Goal: Information Seeking & Learning: Check status

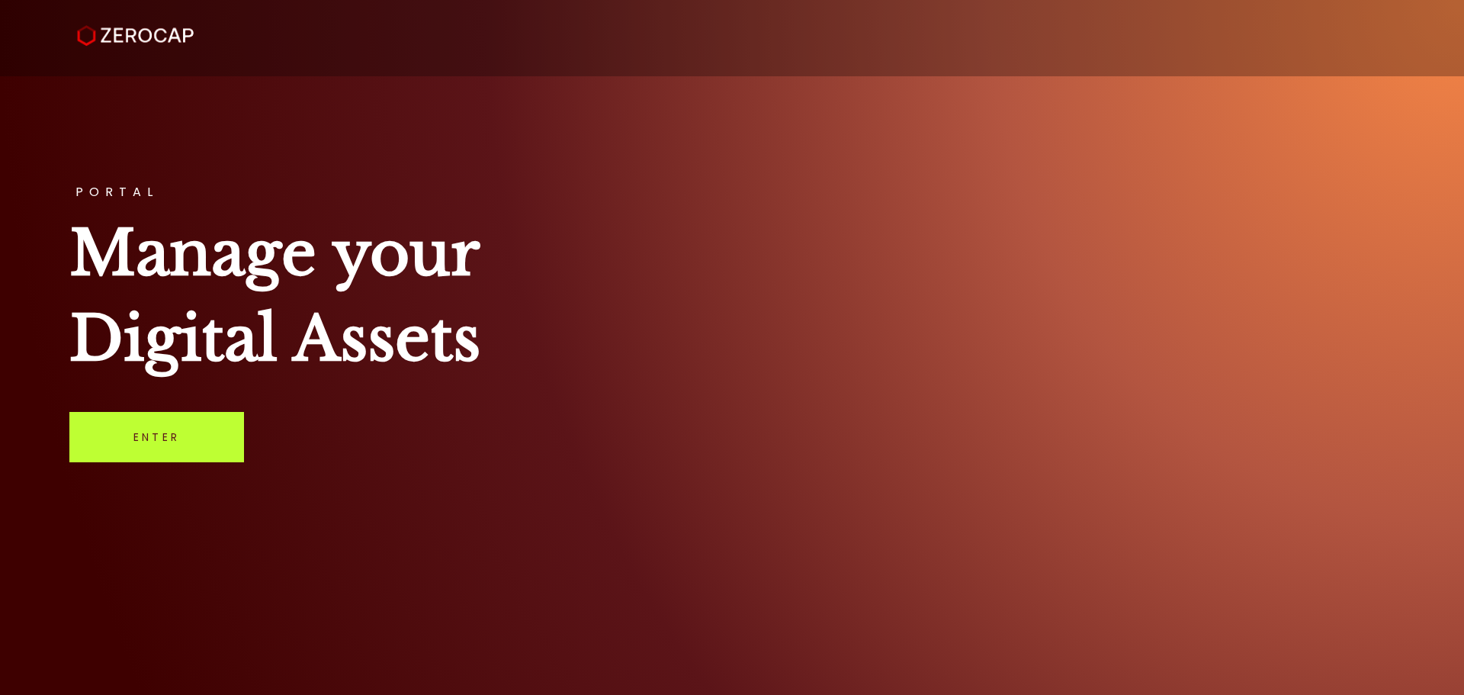
drag, startPoint x: 0, startPoint y: 0, endPoint x: 134, endPoint y: 432, distance: 451.9
click at [134, 432] on link "Enter" at bounding box center [156, 437] width 175 height 50
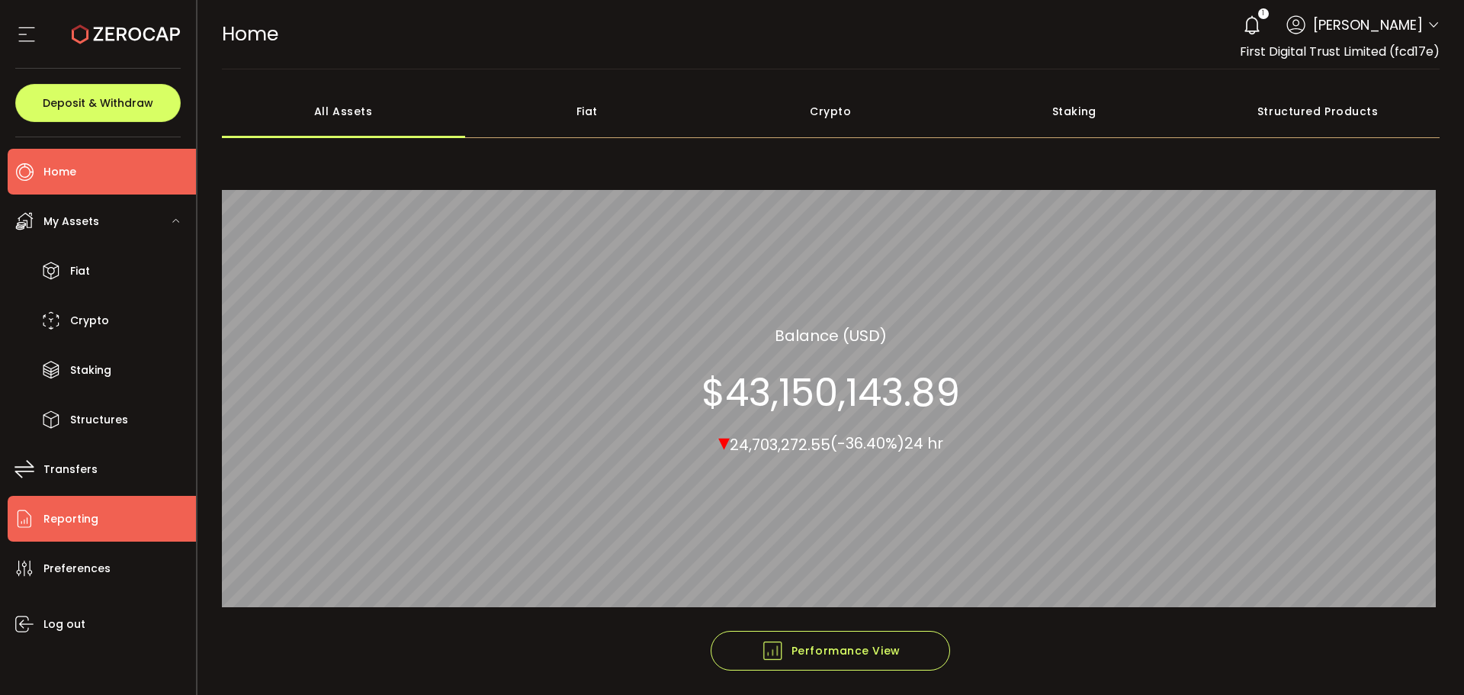
click at [114, 529] on li "Reporting" at bounding box center [102, 519] width 188 height 46
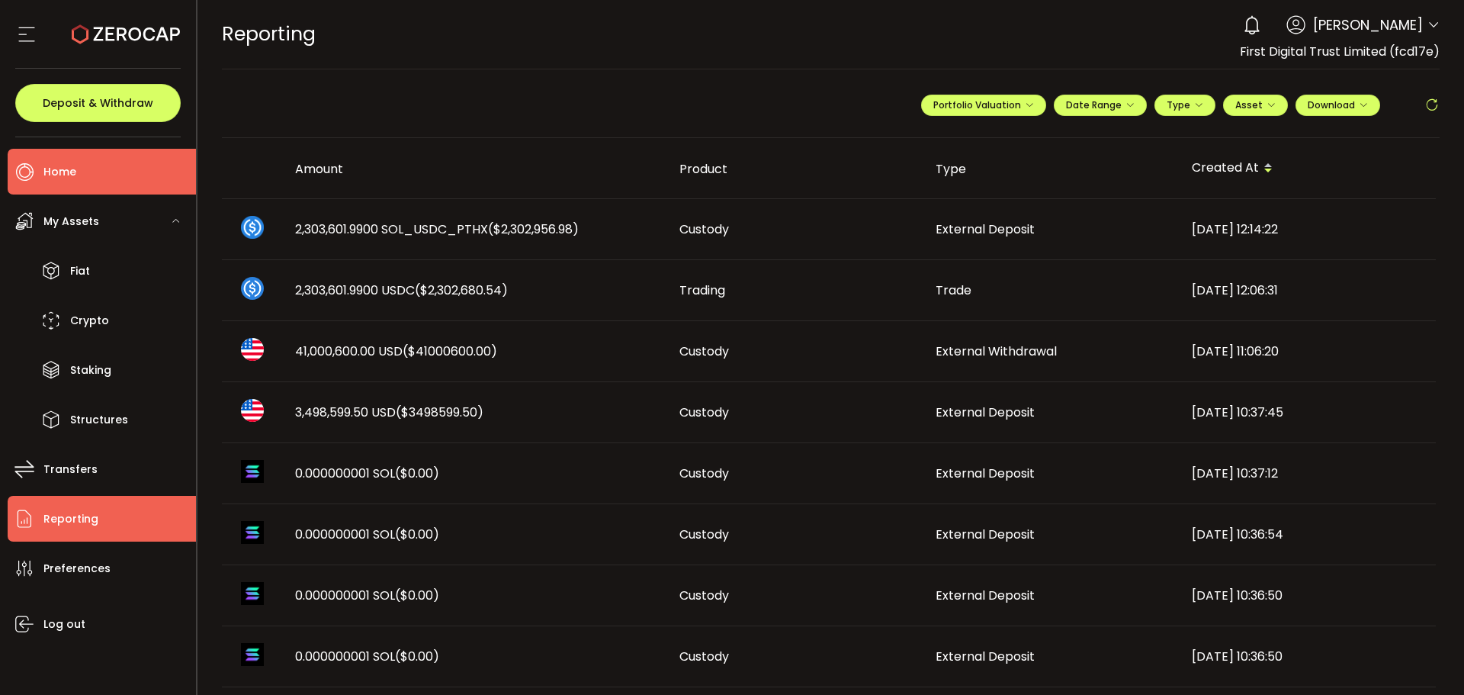
click at [108, 172] on li "Home" at bounding box center [102, 172] width 188 height 46
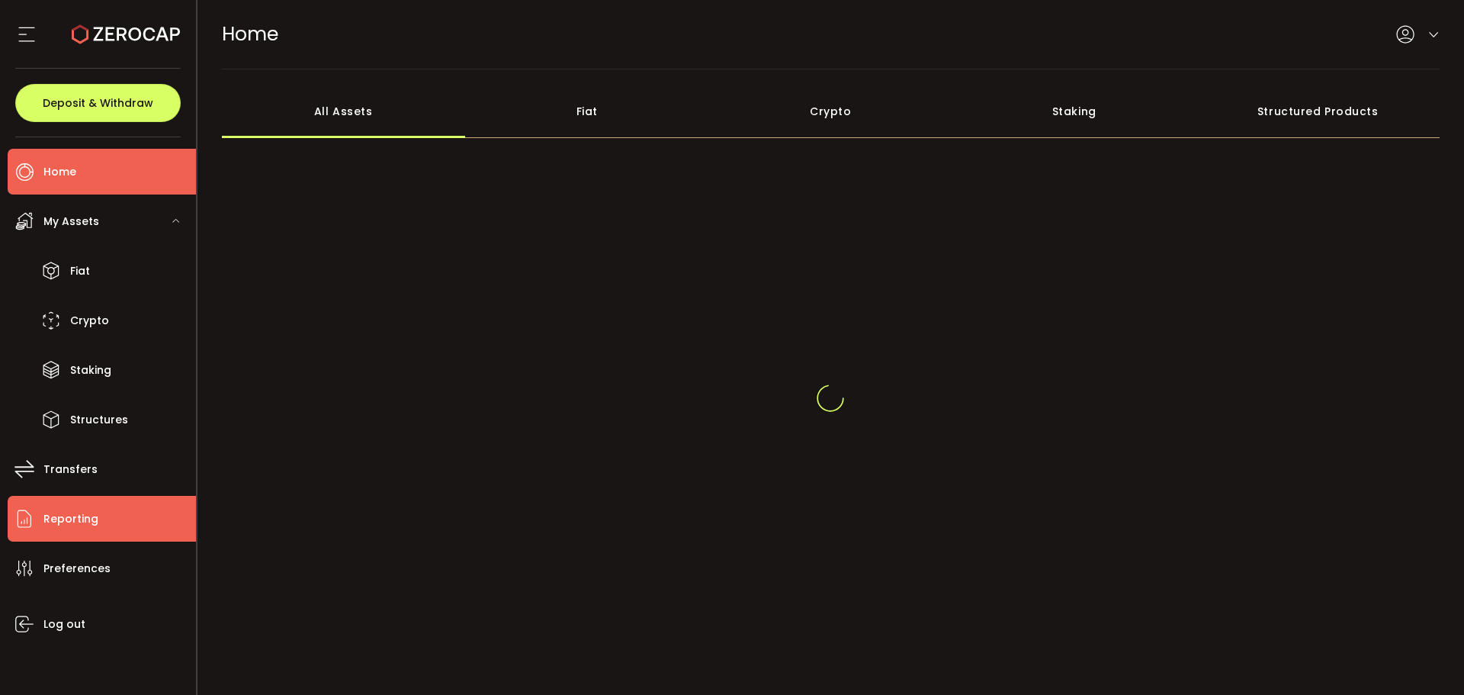
click at [98, 512] on li "Reporting" at bounding box center [102, 519] width 188 height 46
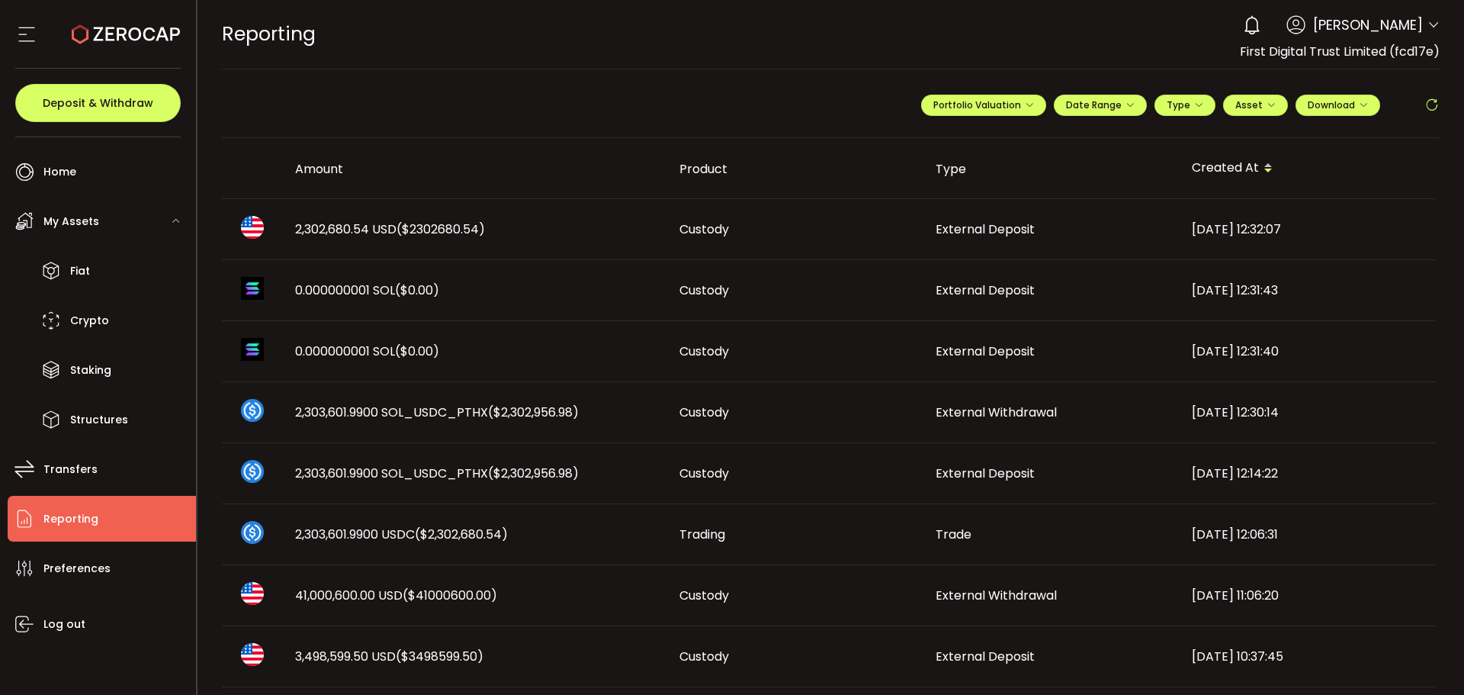
click at [383, 237] on span "2,302,680.54 USD ($2302680.54)" at bounding box center [390, 229] width 190 height 18
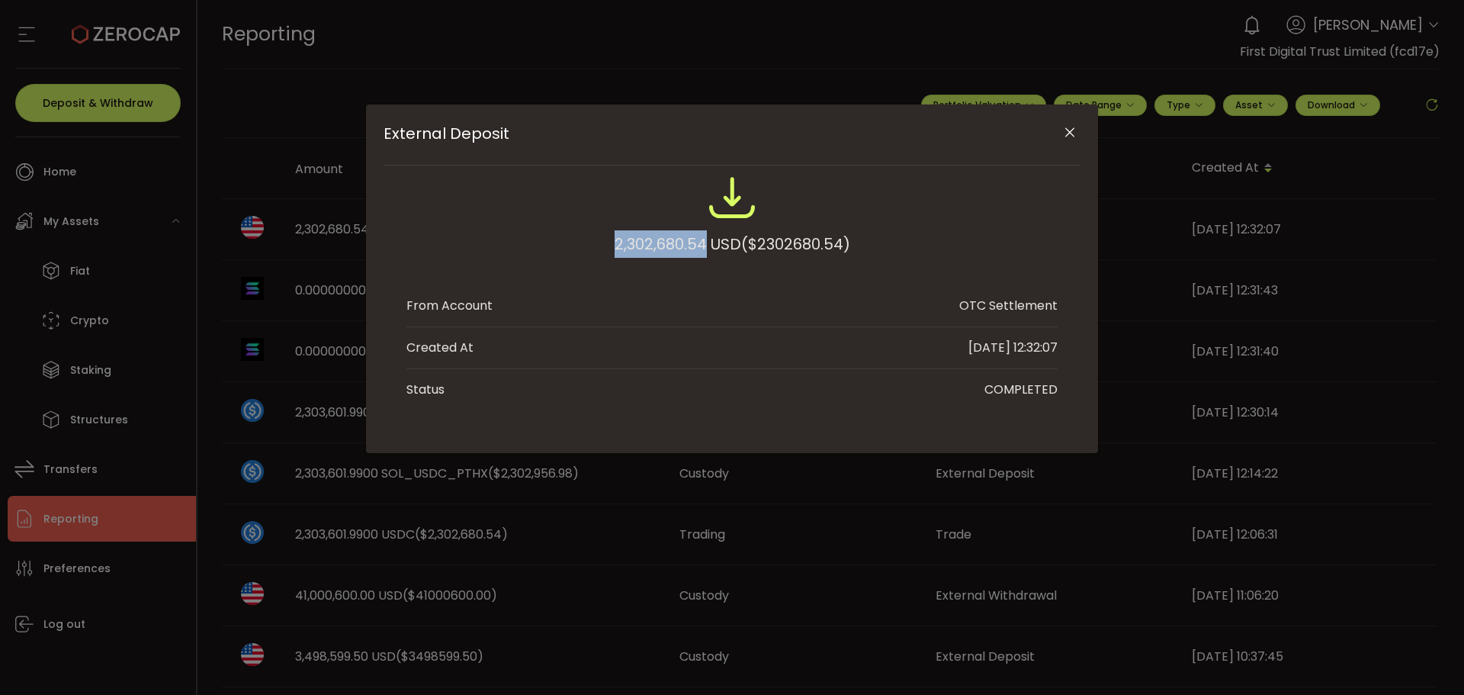
drag, startPoint x: 609, startPoint y: 250, endPoint x: 706, endPoint y: 248, distance: 96.8
click at [706, 248] on div "2,302,680.54 USD ($2302680.54)" at bounding box center [731, 223] width 651 height 100
copy div "2,302,680.54"
